Goal: Task Accomplishment & Management: Use online tool/utility

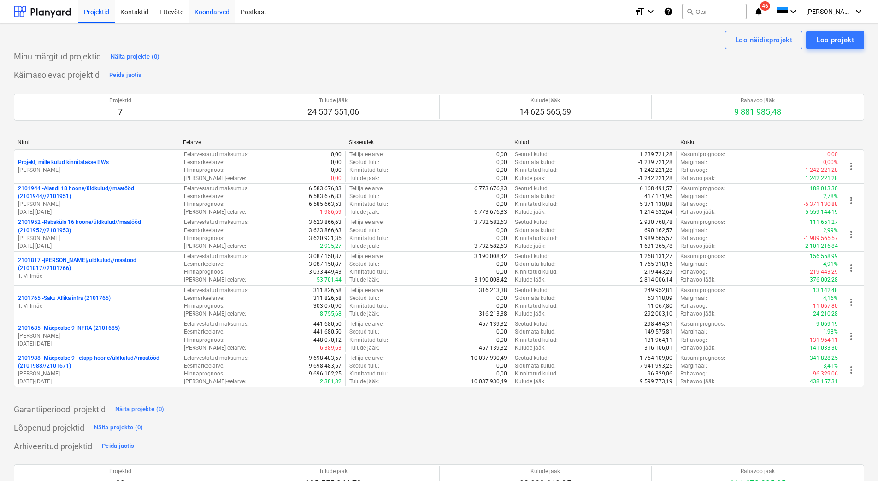
click at [221, 12] on div "Koondarved" at bounding box center [212, 11] width 46 height 23
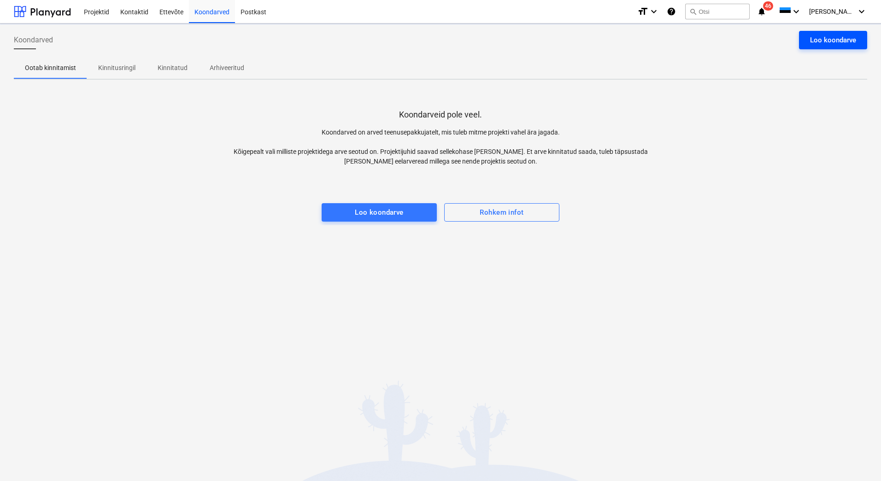
click at [830, 41] on div "Loo koondarve" at bounding box center [833, 40] width 46 height 12
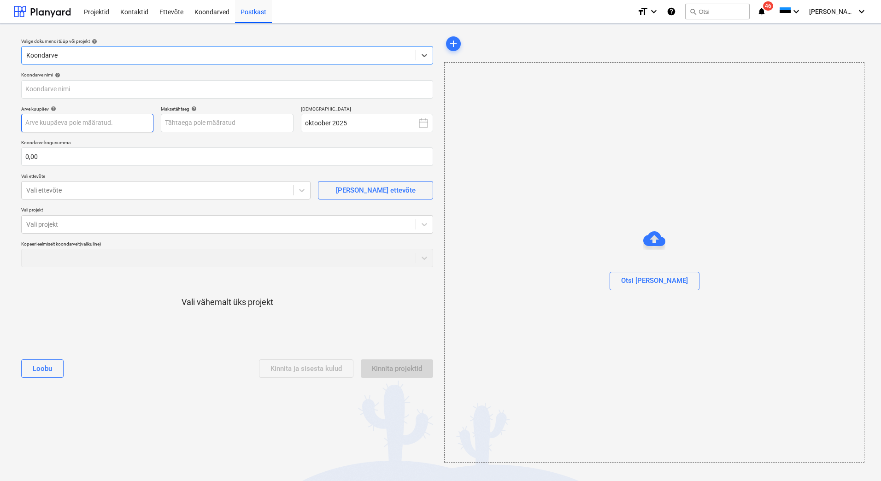
type input "151025.pdf"
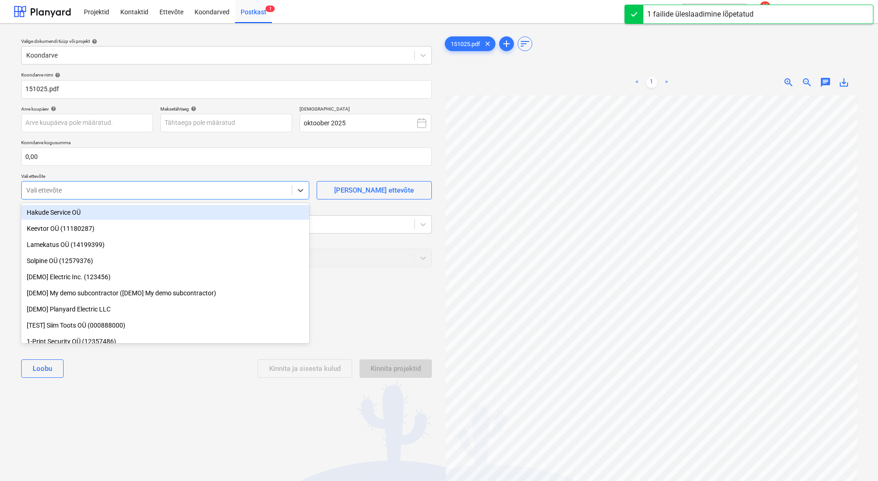
click at [66, 191] on div at bounding box center [156, 190] width 261 height 9
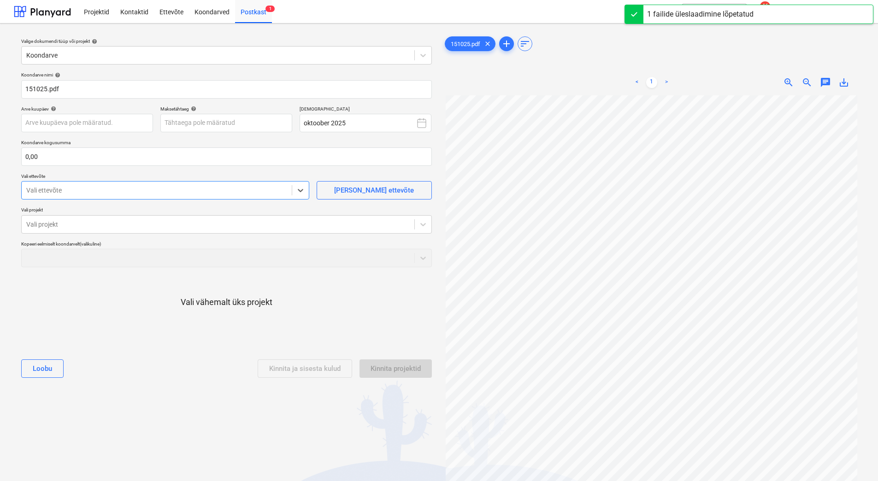
click at [66, 191] on div at bounding box center [156, 190] width 261 height 9
click at [47, 226] on div at bounding box center [217, 224] width 383 height 9
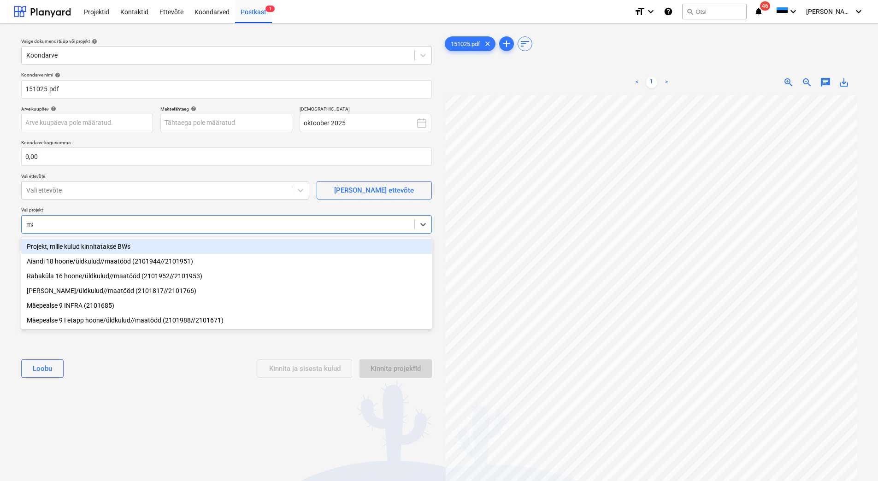
type input "mäe"
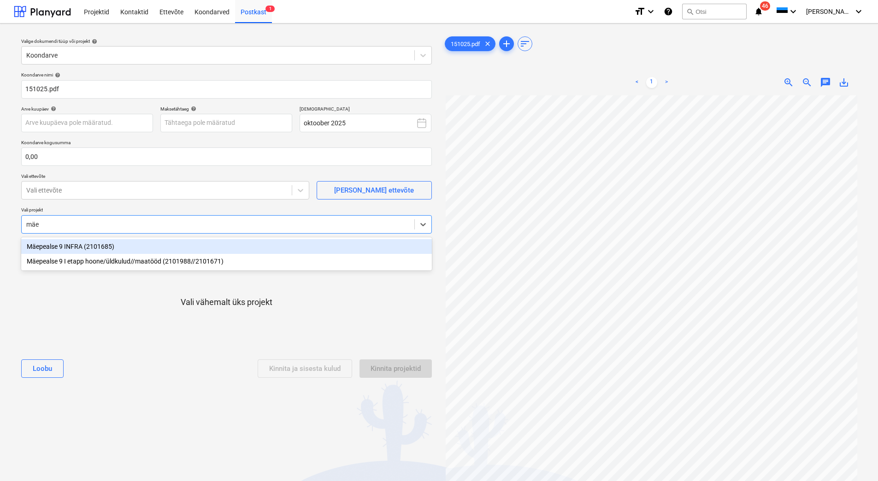
click at [70, 241] on div "Mäepealse 9 INFRA (2101685)" at bounding box center [226, 246] width 410 height 15
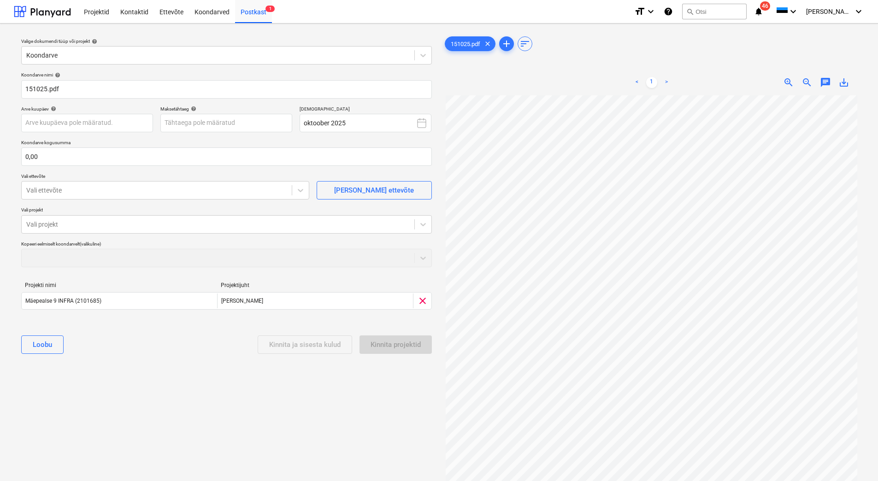
click at [58, 209] on p "Vali projekt" at bounding box center [226, 211] width 410 height 8
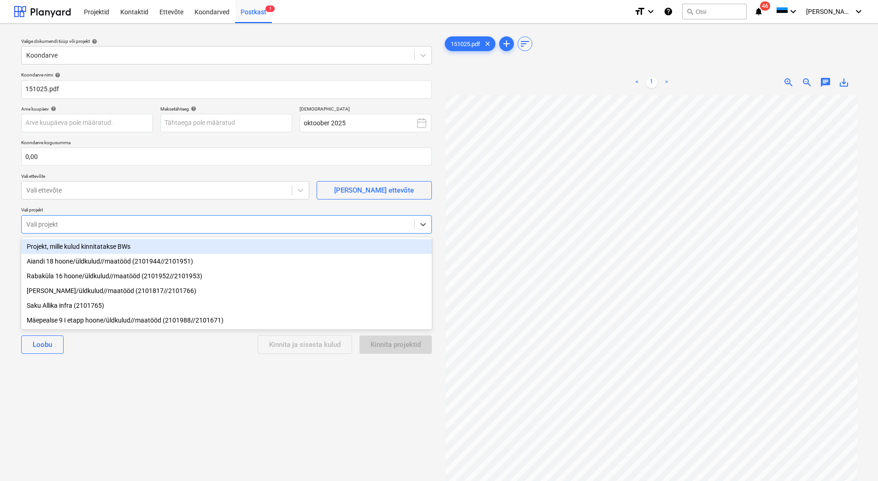
click at [62, 226] on div at bounding box center [217, 224] width 383 height 9
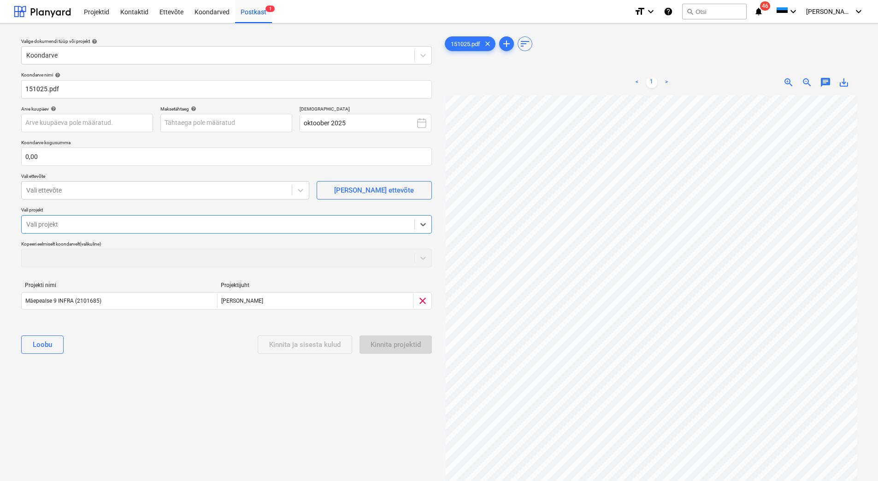
click at [62, 226] on div at bounding box center [217, 224] width 383 height 9
click at [78, 193] on div at bounding box center [156, 190] width 261 height 9
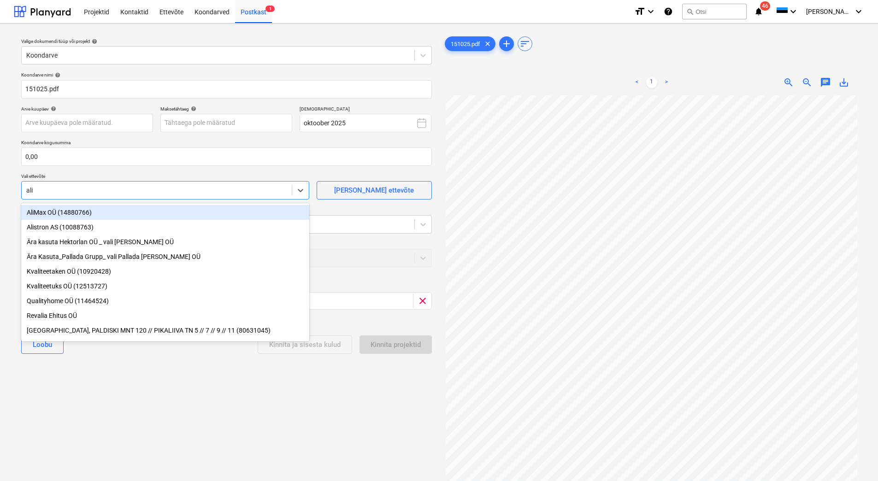
type input "alim"
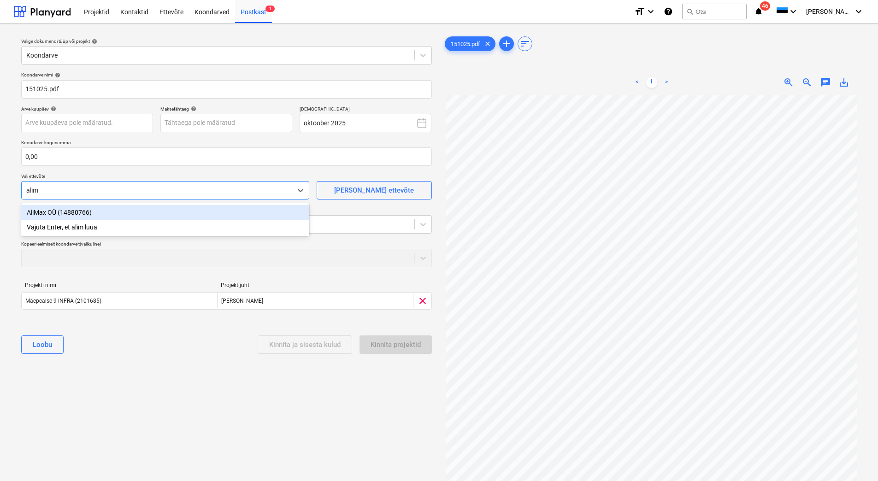
click at [80, 213] on div "AliMax OÜ (14880766)" at bounding box center [165, 212] width 288 height 15
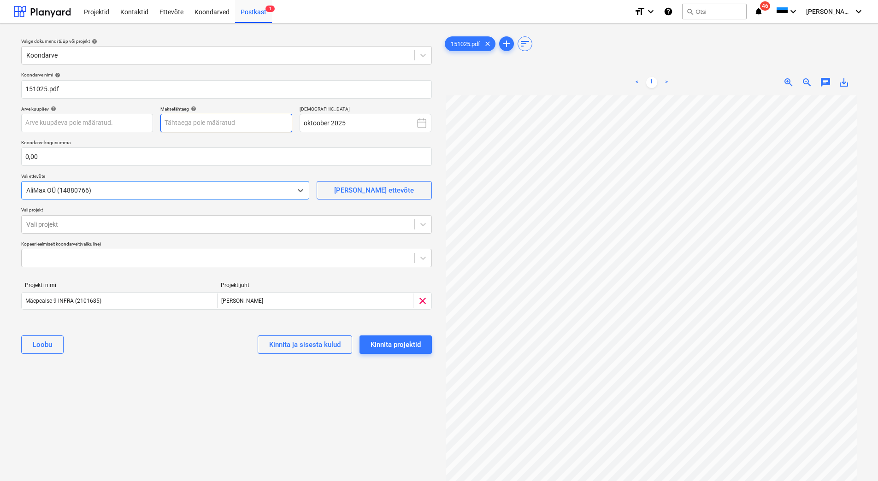
click at [184, 123] on body "Projektid Kontaktid Ettevõte Koondarved Postkast 1 format_size keyboard_arrow_d…" at bounding box center [439, 240] width 878 height 481
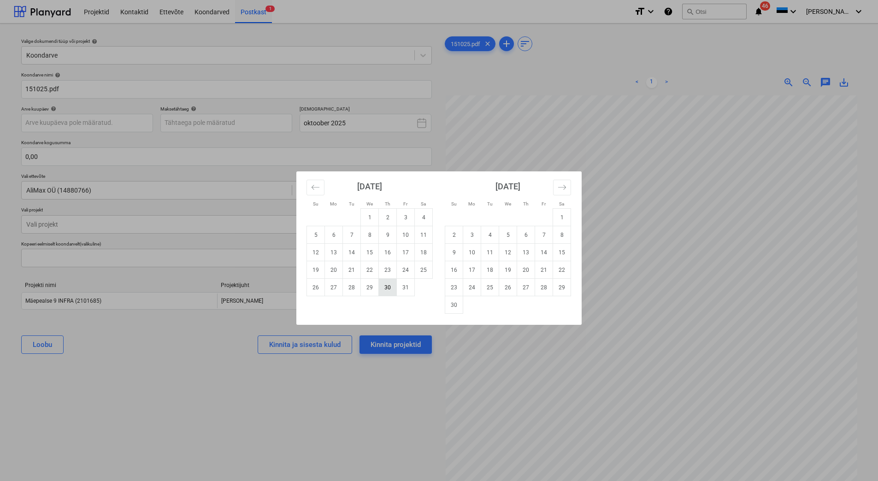
click at [387, 285] on td "30" at bounding box center [388, 288] width 18 height 18
type input "[DATE]"
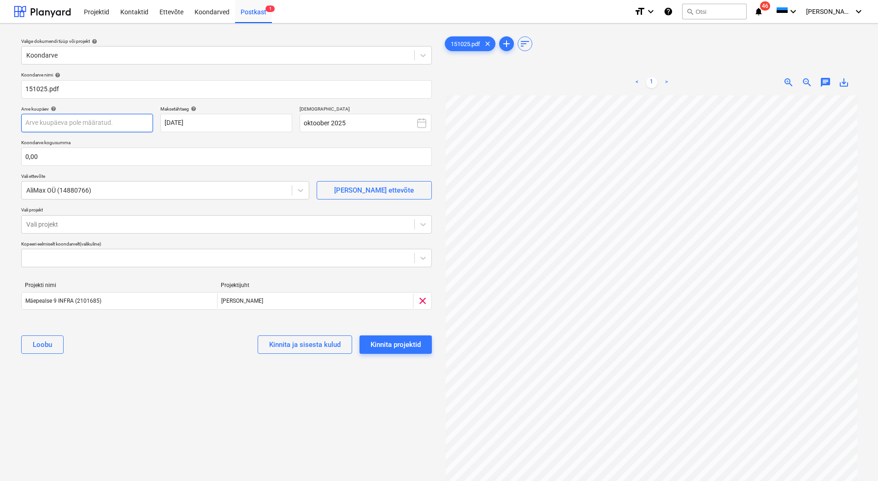
click at [57, 122] on body "Projektid Kontaktid Ettevõte Koondarved Postkast 1 format_size keyboard_arrow_d…" at bounding box center [439, 240] width 878 height 481
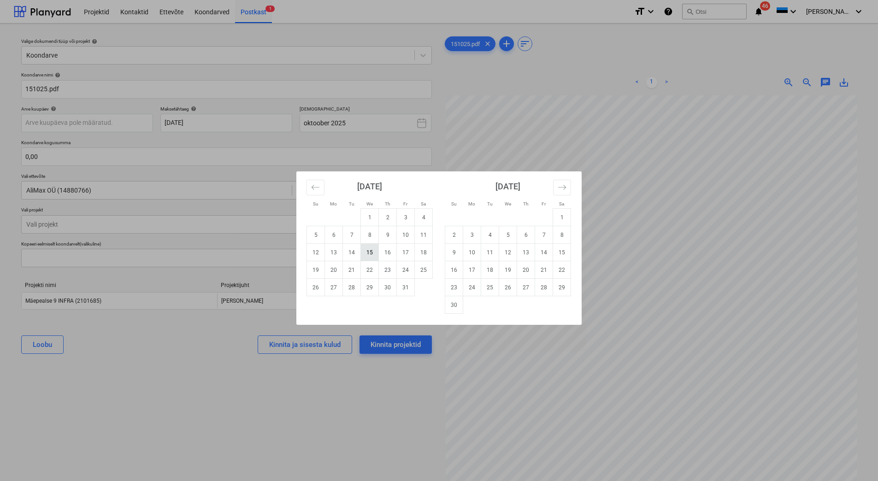
click at [365, 252] on td "15" at bounding box center [370, 253] width 18 height 18
type input "[DATE]"
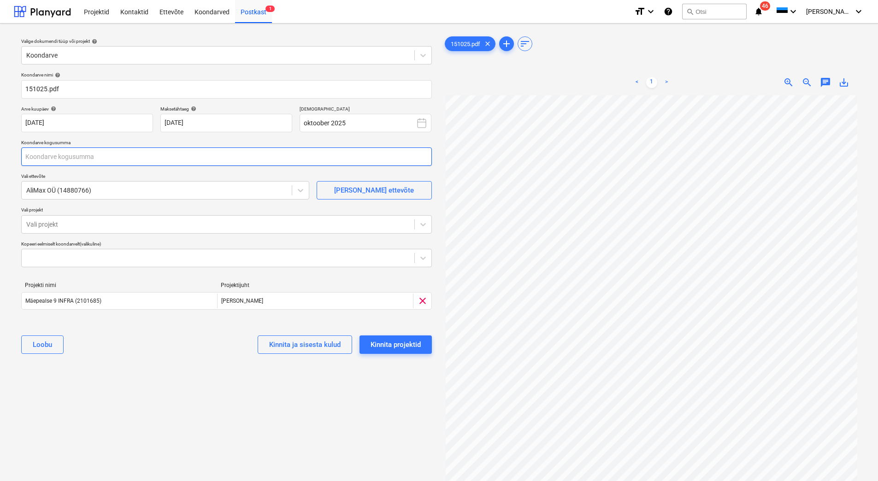
click at [52, 160] on input "text" at bounding box center [226, 156] width 410 height 18
type input "5 500,00"
click at [111, 383] on div "Valige dokumendi tüüp või projekt help Koondarve Koondarve nimi help 151025.pdf…" at bounding box center [226, 292] width 425 height 523
click at [67, 262] on div at bounding box center [217, 257] width 383 height 9
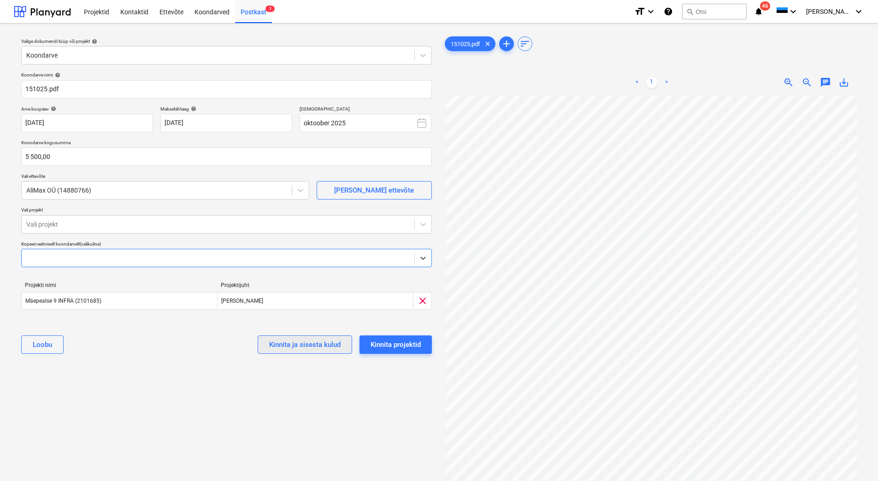
click at [294, 346] on div "Kinnita ja sisesta kulud" at bounding box center [304, 345] width 71 height 12
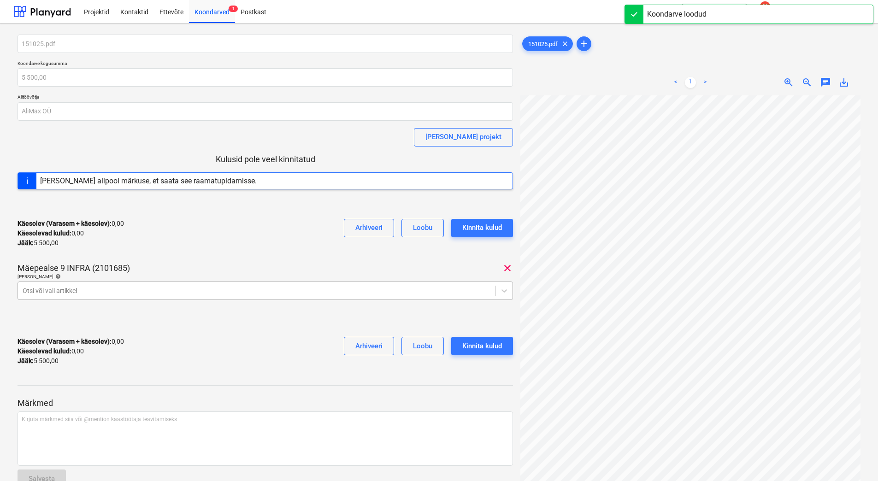
click at [199, 293] on div at bounding box center [257, 290] width 468 height 9
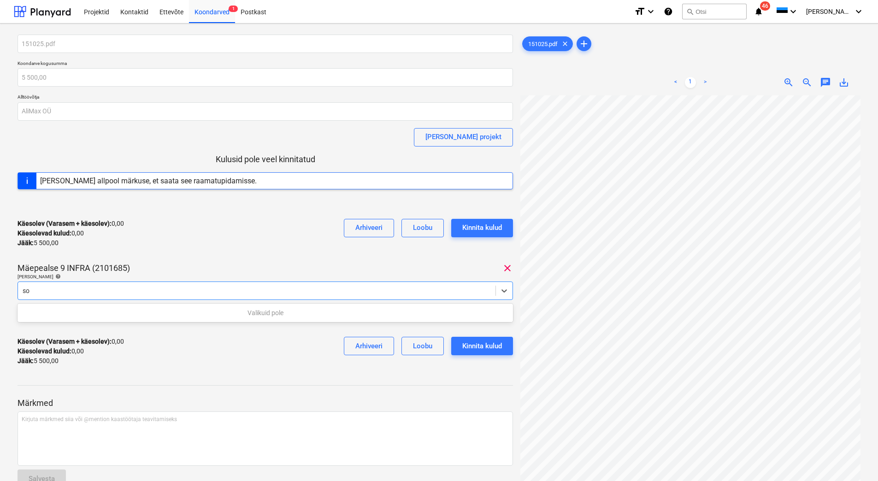
type input "s"
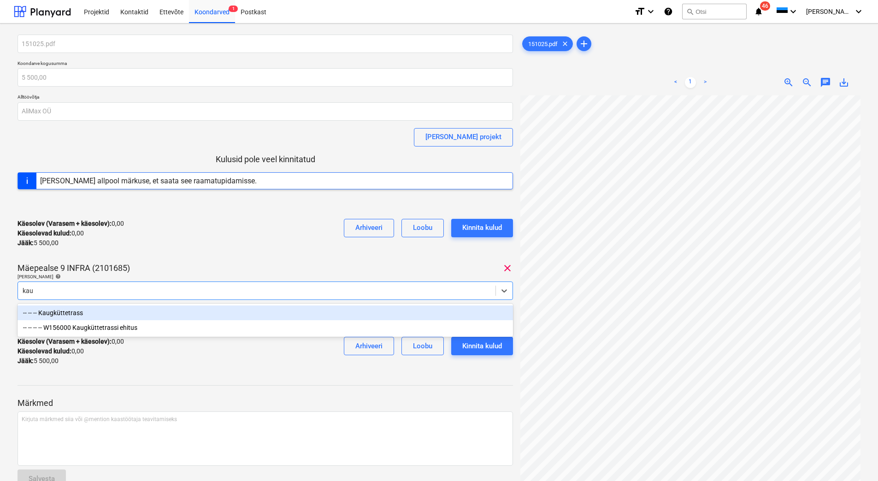
type input "kau"
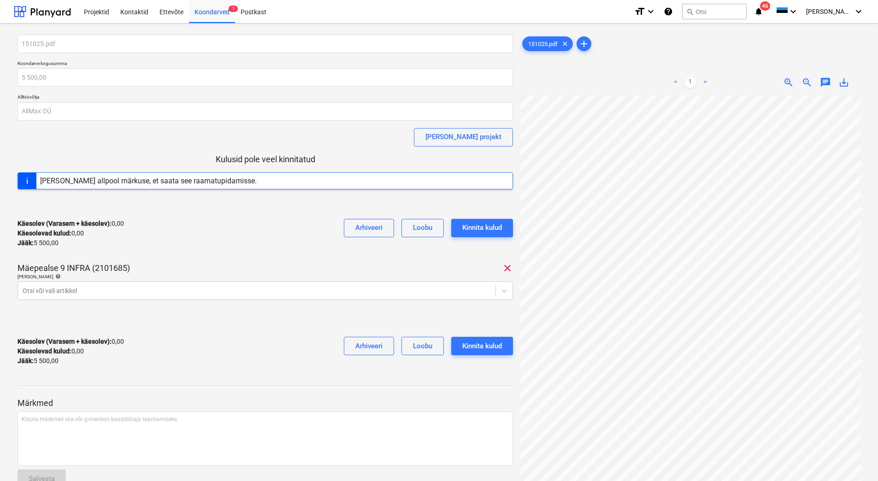
click at [235, 259] on div "151025.pdf Koondarve kogusumma 5 500,00 Alltöövõtja AliMax OÜ [PERSON_NAME] pro…" at bounding box center [265, 204] width 495 height 339
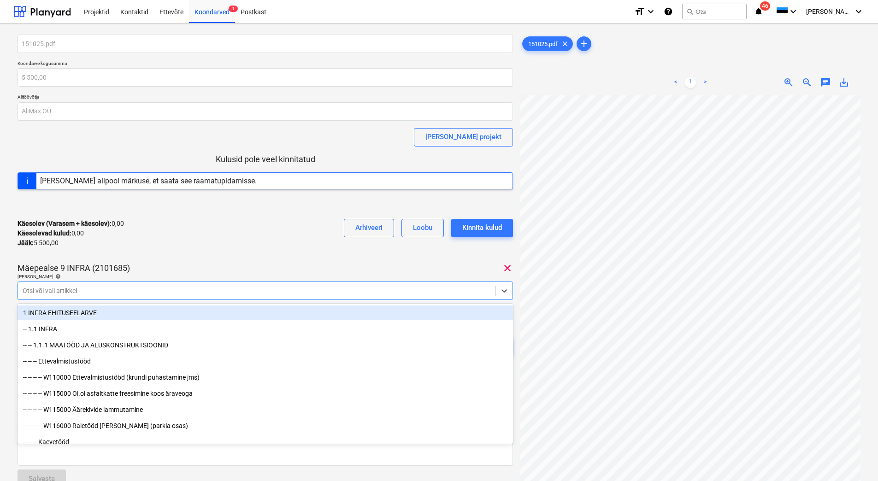
click at [211, 289] on div at bounding box center [257, 290] width 468 height 9
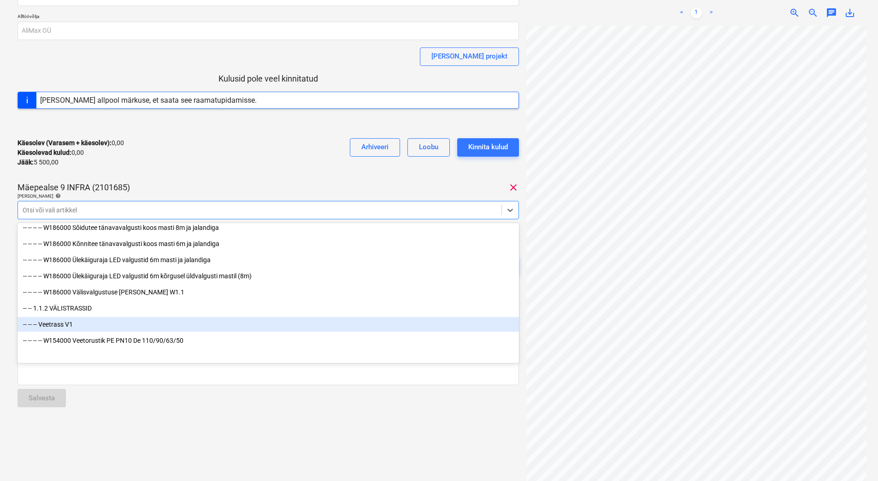
scroll to position [636, 0]
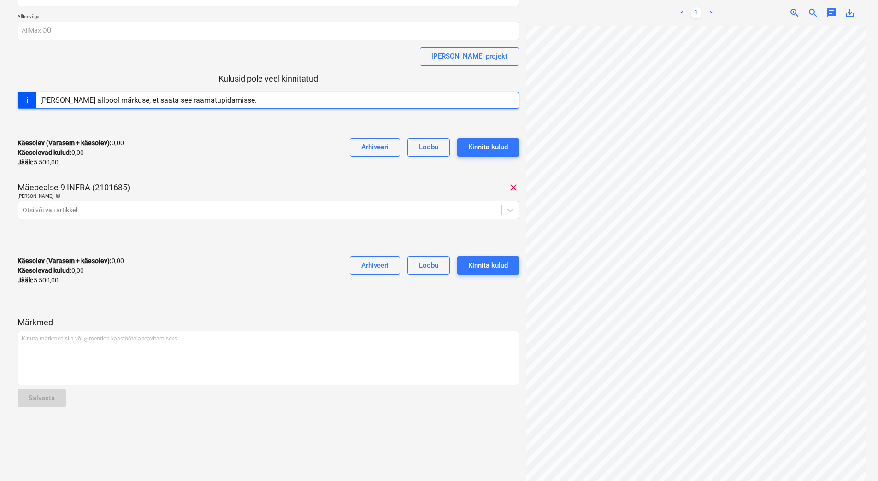
click at [309, 135] on div "Käesolev (Varasem + käesolev) : 0,00 Käesolevad kulud : 0,00 Jääk : 5 500,00 Ar…" at bounding box center [268, 153] width 501 height 44
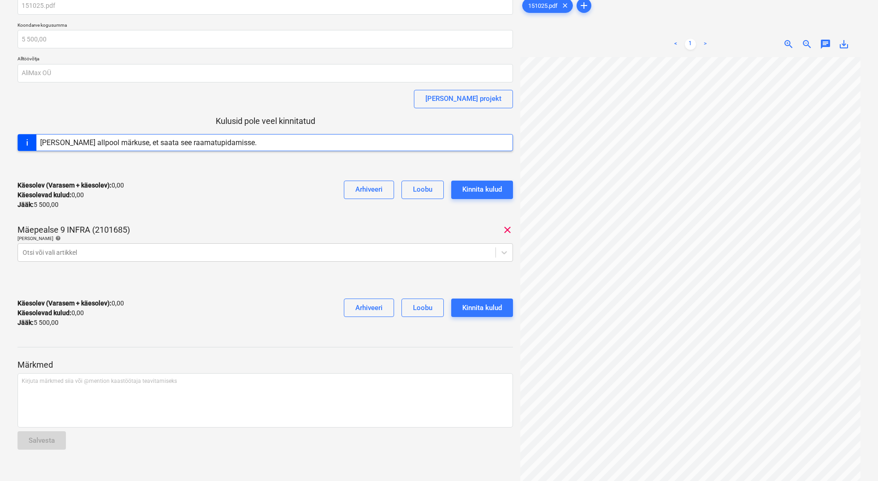
scroll to position [0, 0]
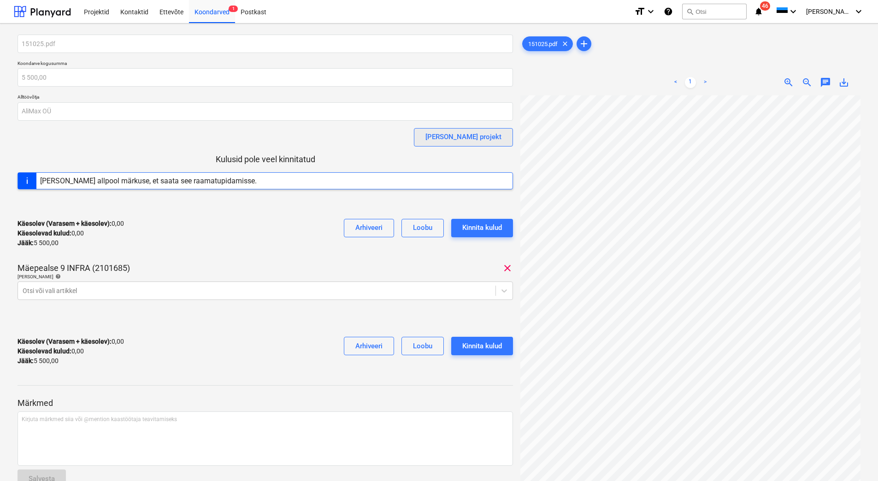
click at [482, 143] on div "[PERSON_NAME] projekt" at bounding box center [463, 137] width 76 height 12
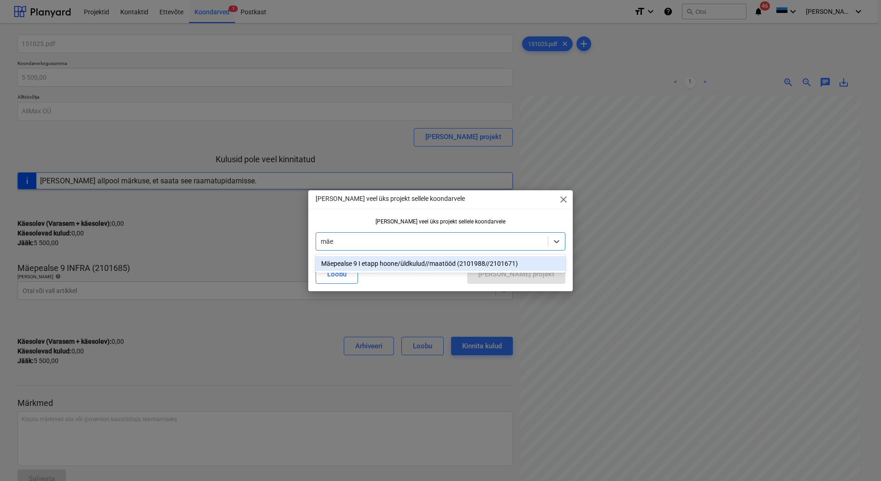
type input "mäep"
click at [440, 264] on div "Mäepealse 9 I etapp hoone/üldkulud//maatööd (2101988//2101671)" at bounding box center [441, 263] width 250 height 15
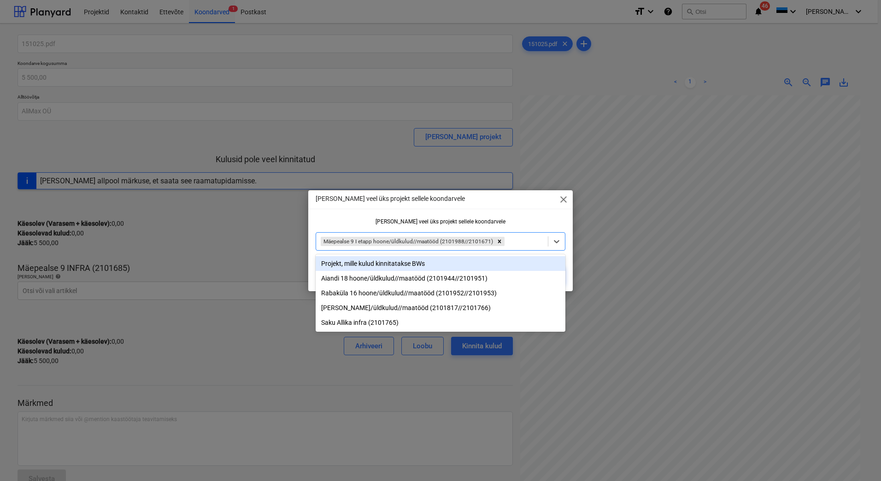
click at [377, 214] on div "[PERSON_NAME] veel üks projekt sellele koondarvele close [PERSON_NAME] veel üks…" at bounding box center [440, 240] width 264 height 101
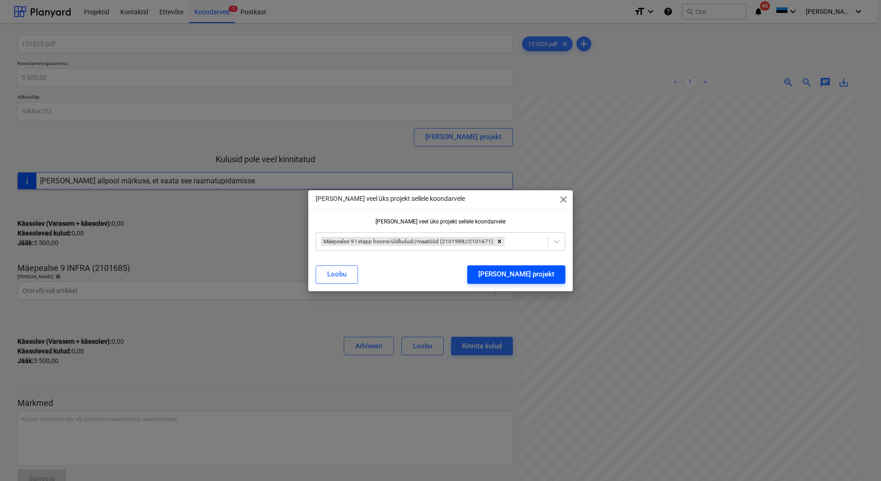
click at [533, 274] on div "[PERSON_NAME] projekt" at bounding box center [516, 274] width 76 height 12
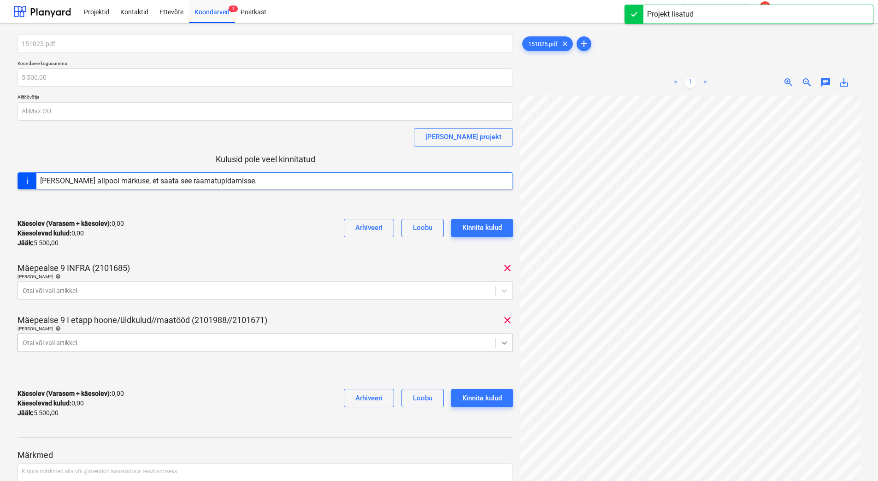
click at [501, 342] on icon at bounding box center [503, 342] width 9 height 9
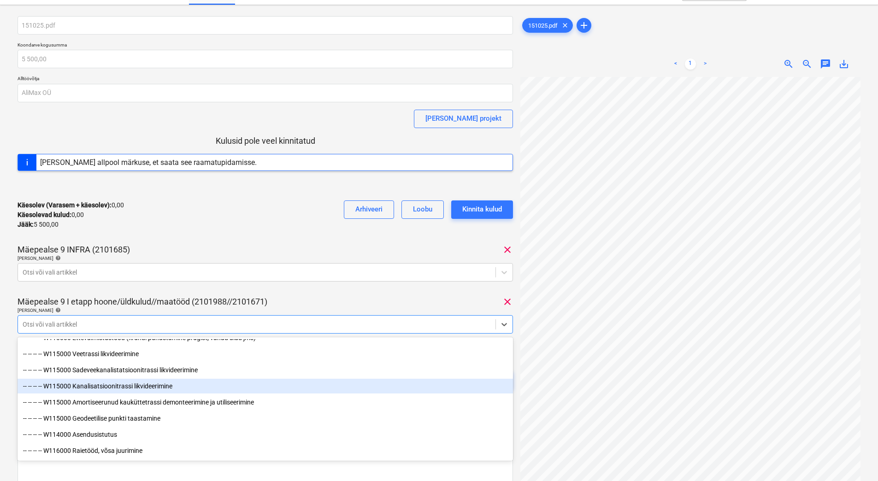
scroll to position [92, 0]
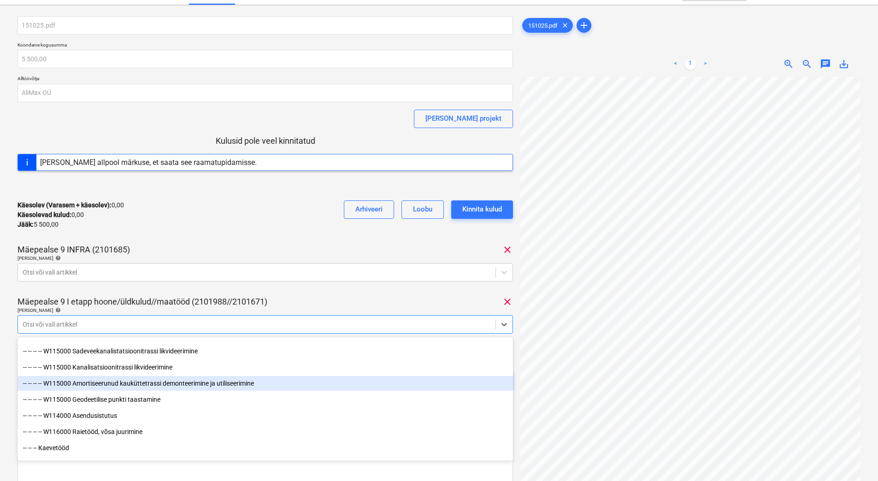
click at [240, 386] on div "-- -- -- -- W115000 Amortiseerunud kauküttetrassi demonteerimine ja utiliseerim…" at bounding box center [265, 383] width 495 height 15
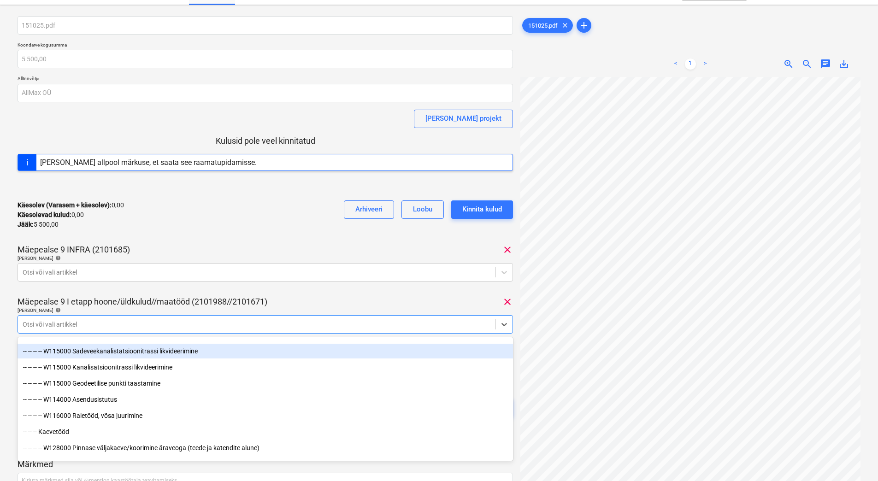
click at [279, 246] on div "Mäepealse 9 INFRA (2101685) clear" at bounding box center [265, 249] width 495 height 11
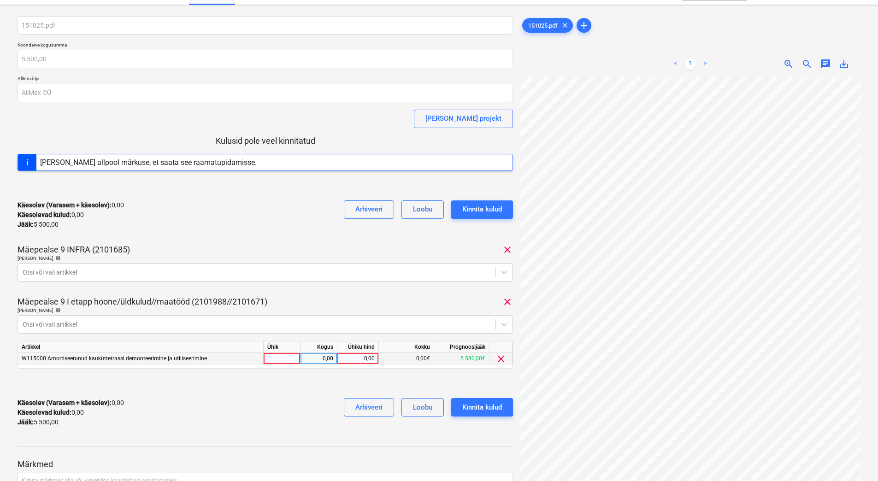
click at [363, 360] on div "0,00" at bounding box center [358, 359] width 34 height 12
type input "5500"
click at [190, 415] on div "Käesolev (Varasem + käesolev) : 5 500,00 Käesolevad kulud : 5 500,00 Jääk : 0,0…" at bounding box center [265, 413] width 495 height 44
click at [509, 249] on span "clear" at bounding box center [507, 249] width 11 height 11
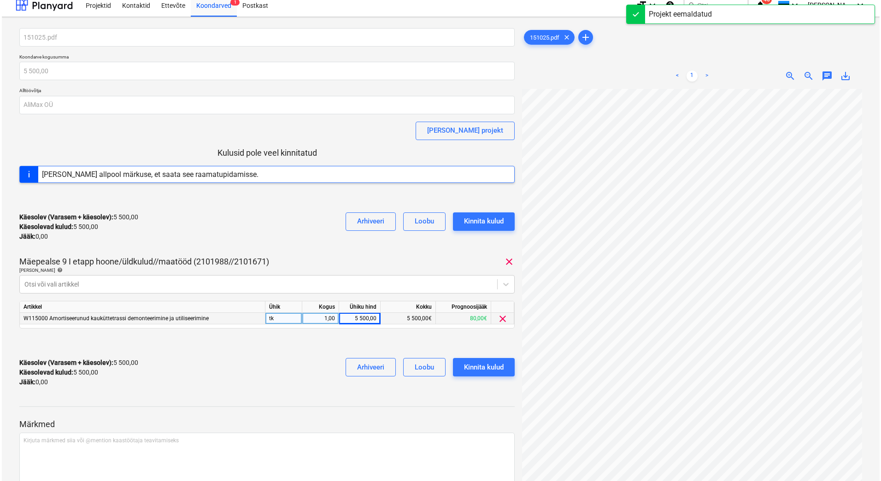
scroll to position [0, 0]
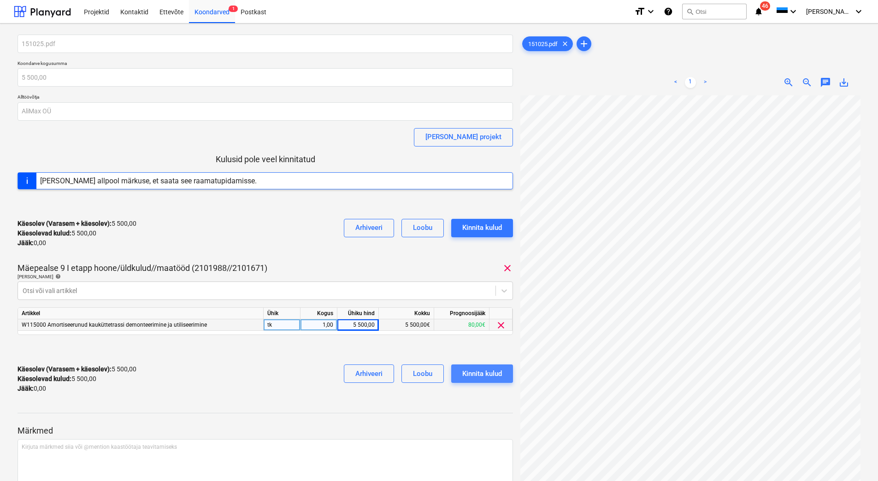
click at [496, 374] on div "Kinnita kulud" at bounding box center [482, 374] width 40 height 12
